Goal: Transaction & Acquisition: Book appointment/travel/reservation

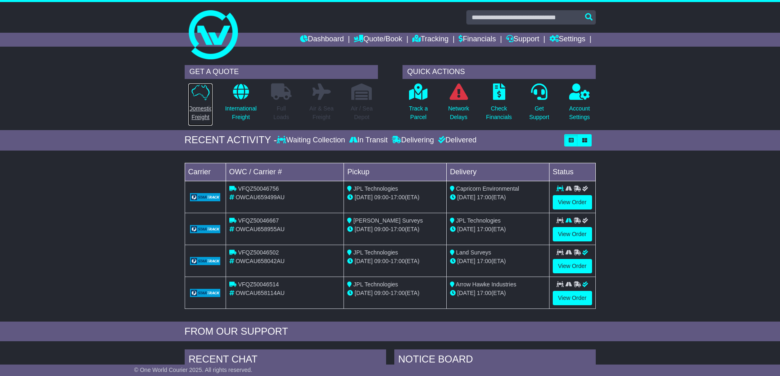
click at [200, 112] on p "Domestic Freight" at bounding box center [200, 112] width 24 height 17
